Goal: Check status: Check status

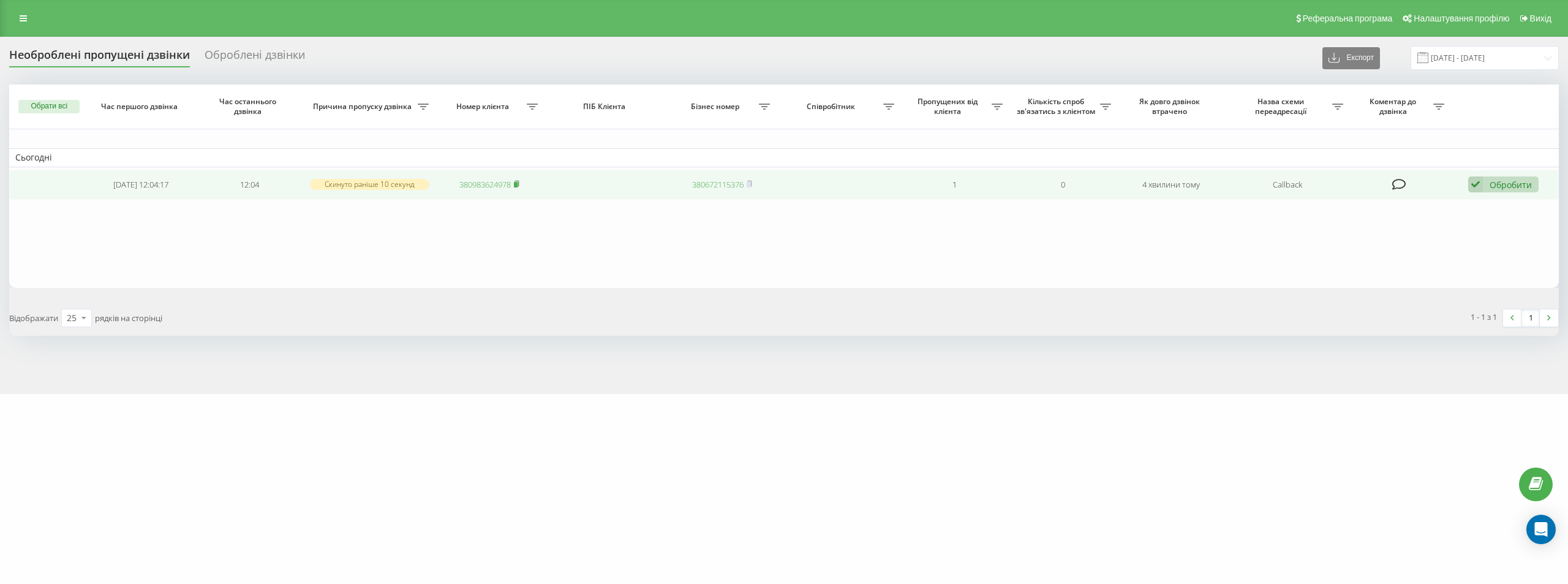
click at [517, 184] on rect at bounding box center [516, 184] width 4 height 5
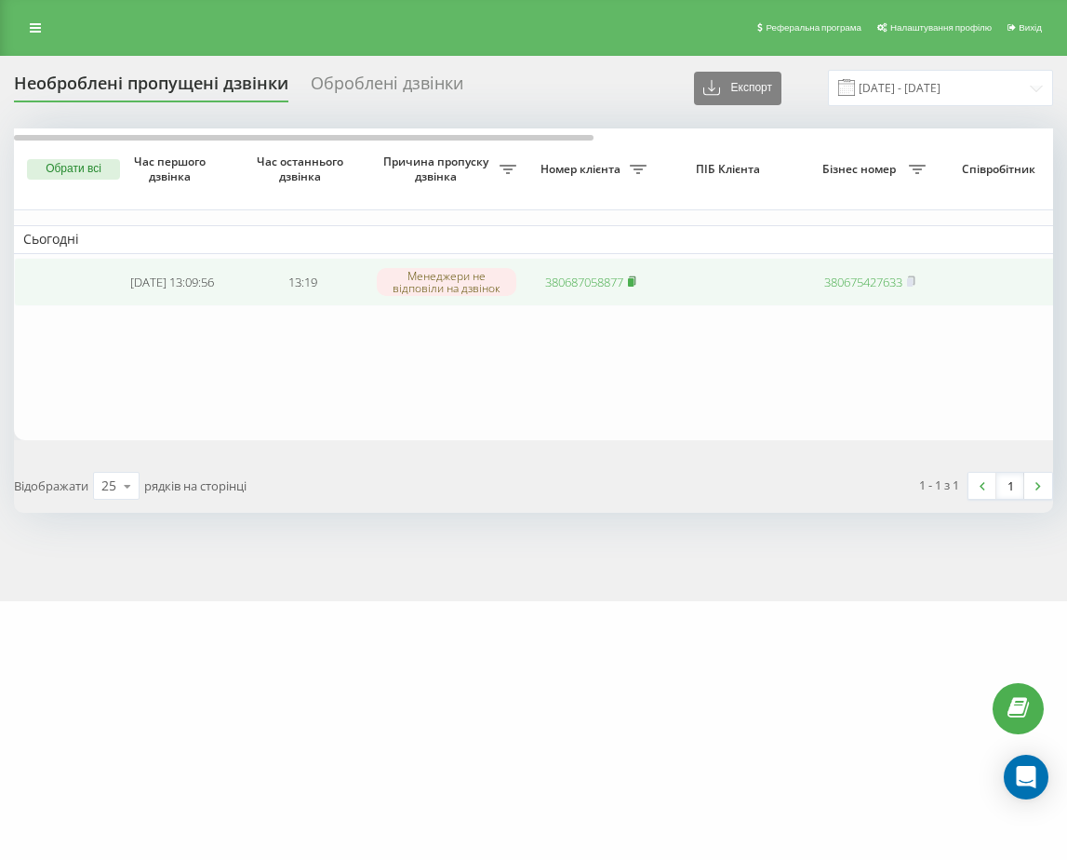
drag, startPoint x: 614, startPoint y: 283, endPoint x: 637, endPoint y: 283, distance: 23.3
click at [614, 283] on link "380687058877" at bounding box center [584, 282] width 78 height 17
